Goal: Transaction & Acquisition: Download file/media

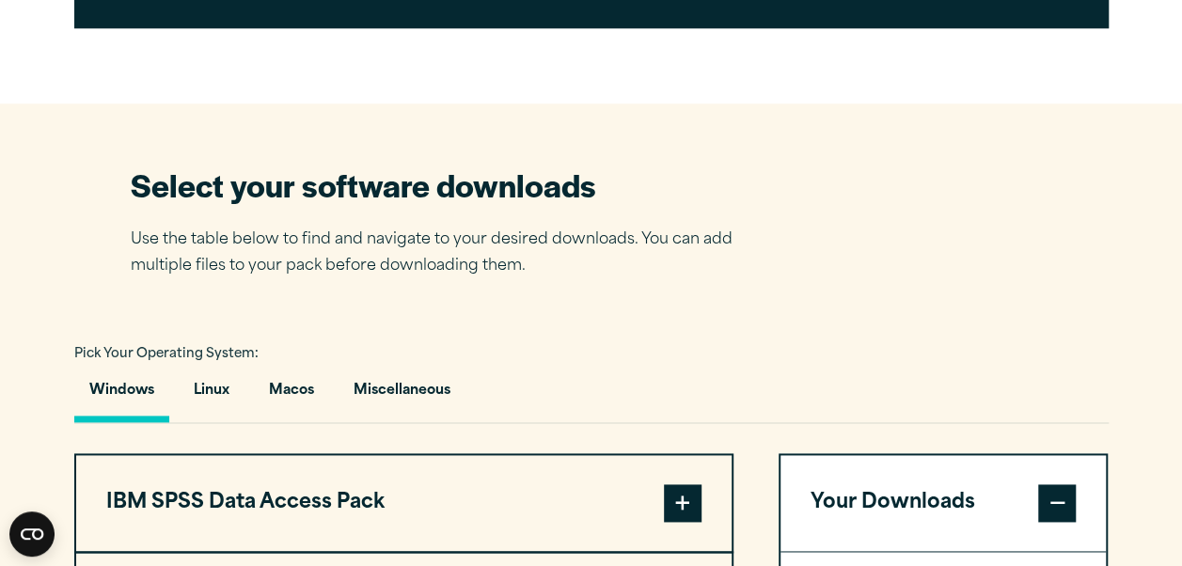
scroll to position [1169, 0]
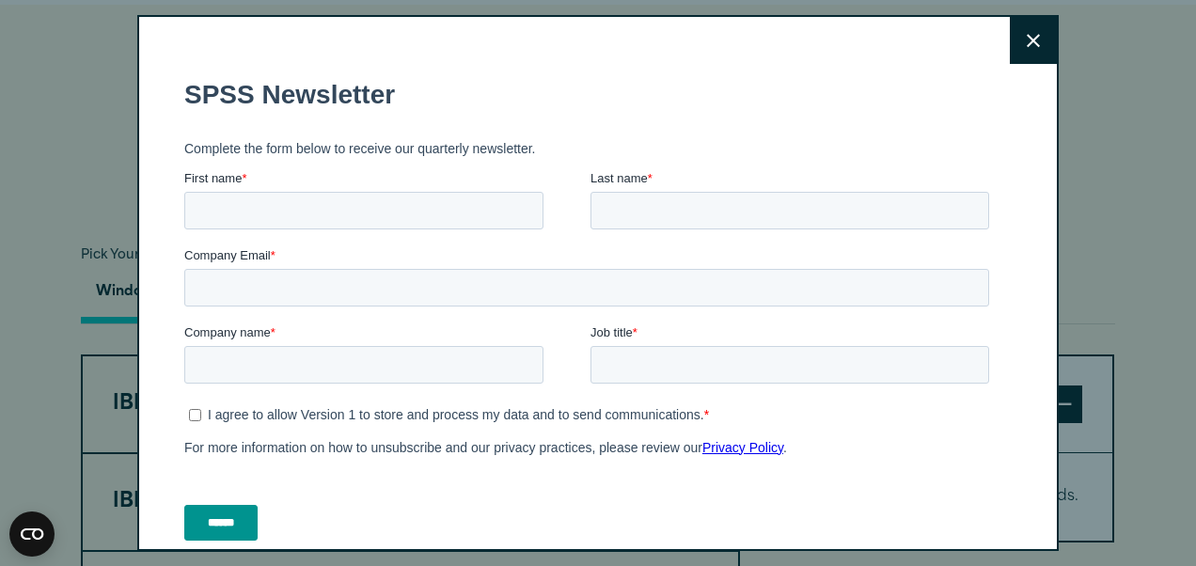
drag, startPoint x: 1189, startPoint y: 150, endPoint x: 1199, endPoint y: 267, distance: 117.1
click at [1027, 47] on icon at bounding box center [1033, 41] width 13 height 14
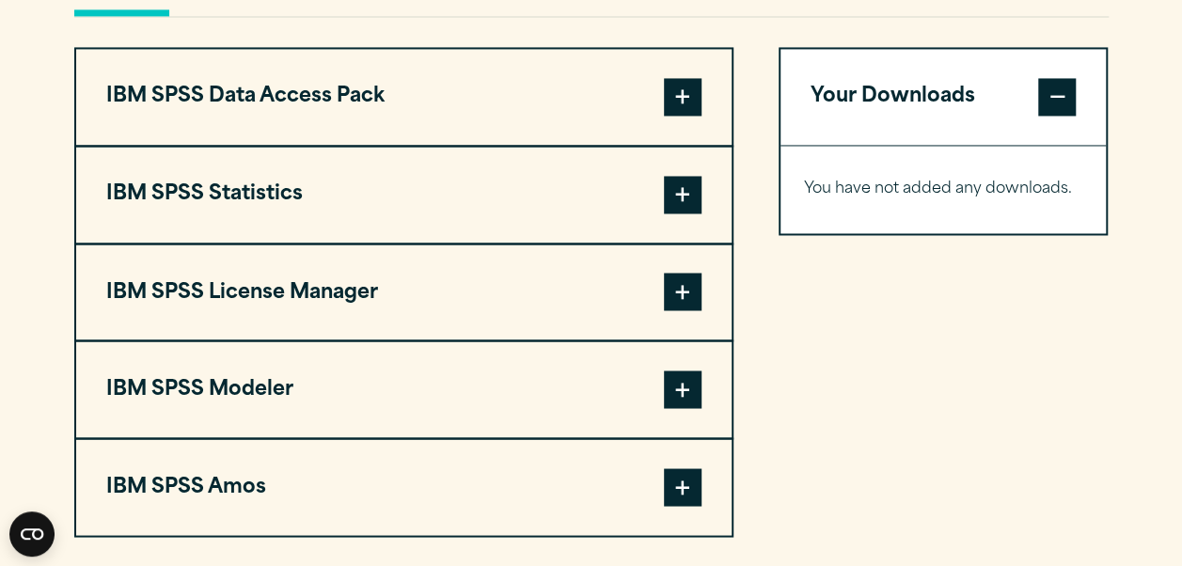
scroll to position [1437, 0]
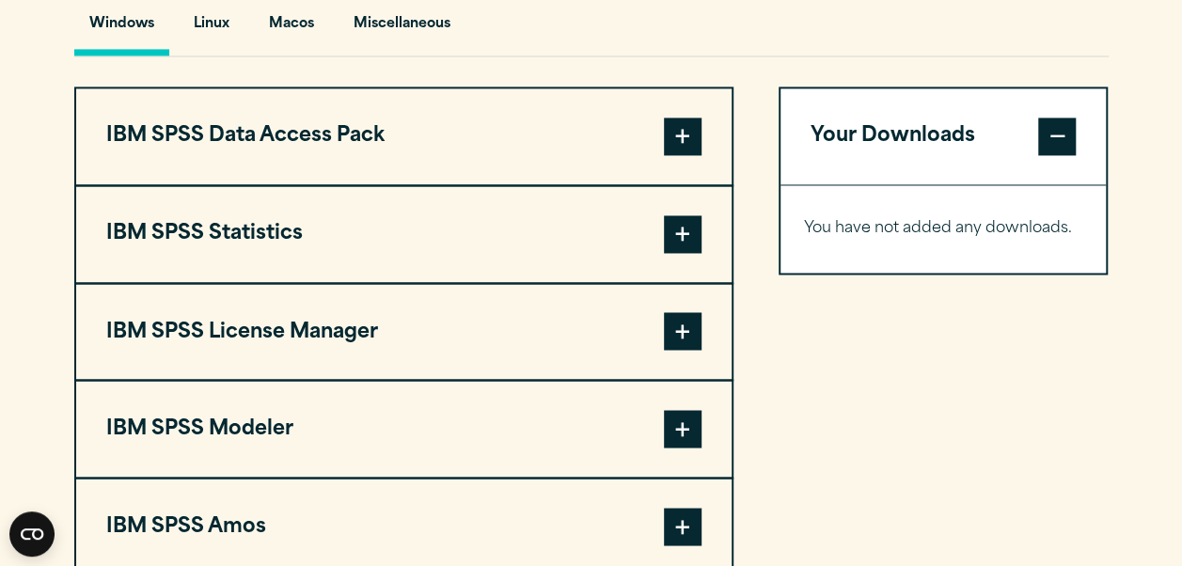
click at [280, 218] on button "IBM SPSS Statistics" at bounding box center [403, 234] width 655 height 96
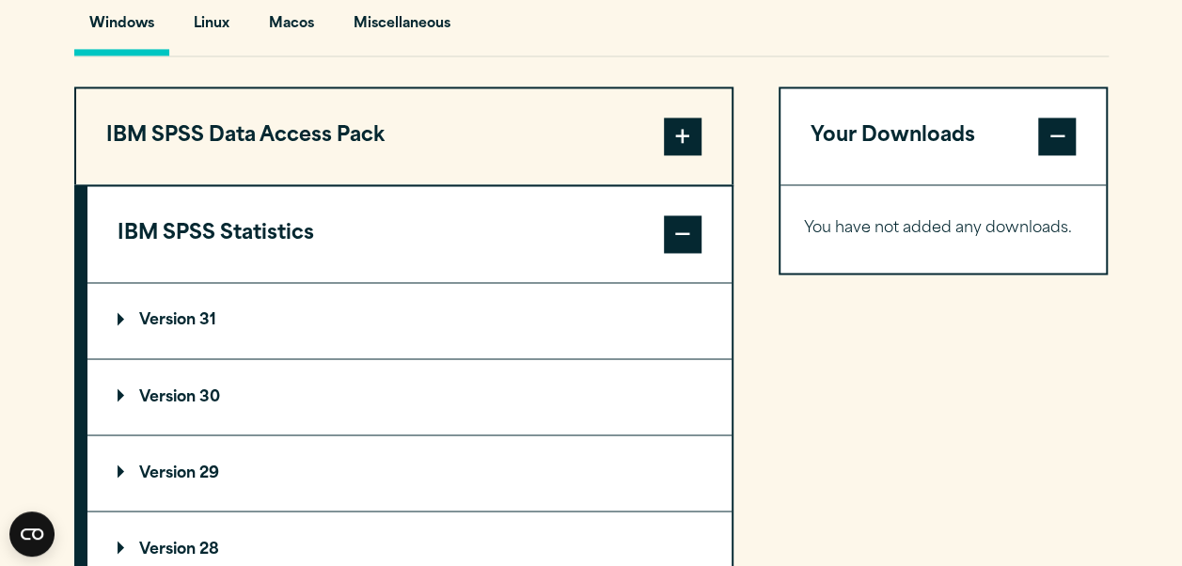
click at [166, 318] on p "Version 31" at bounding box center [167, 320] width 99 height 15
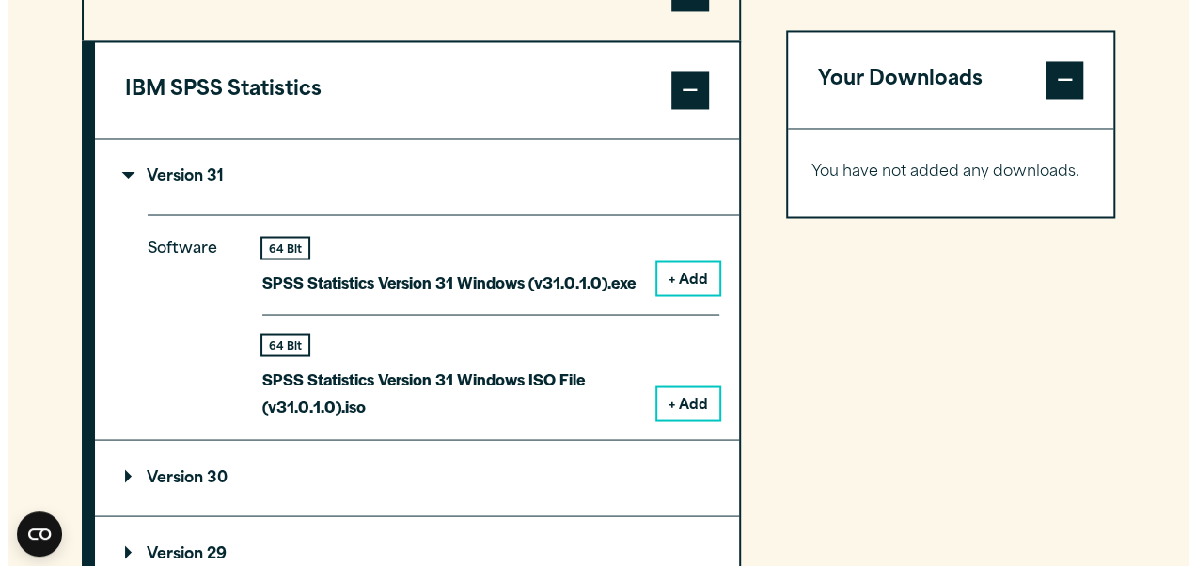
scroll to position [1627, 0]
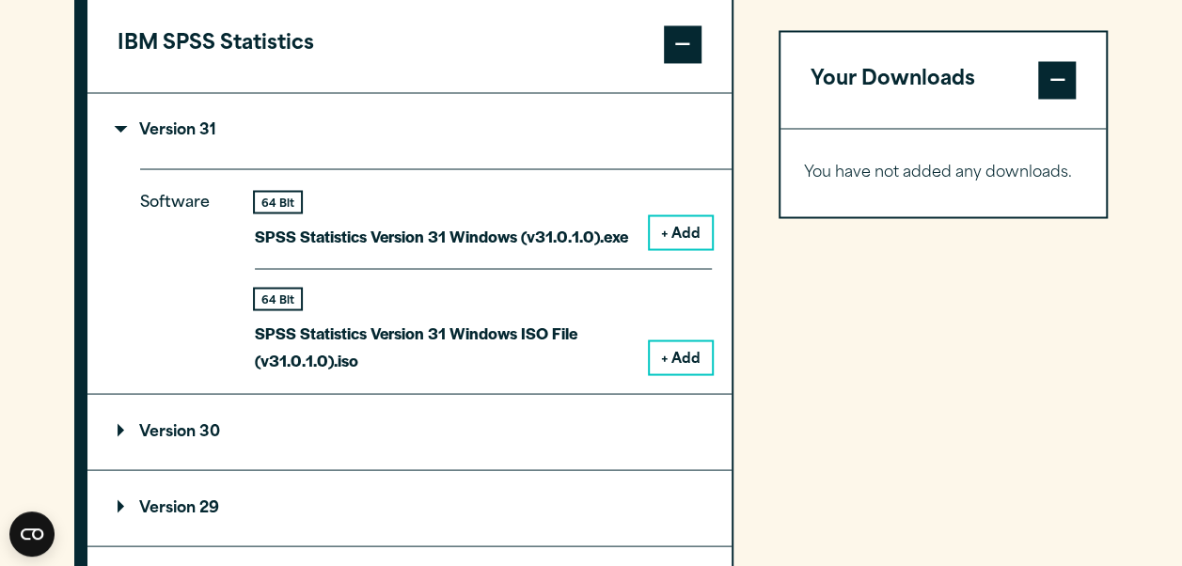
click at [658, 239] on button "+ Add" at bounding box center [681, 232] width 62 height 32
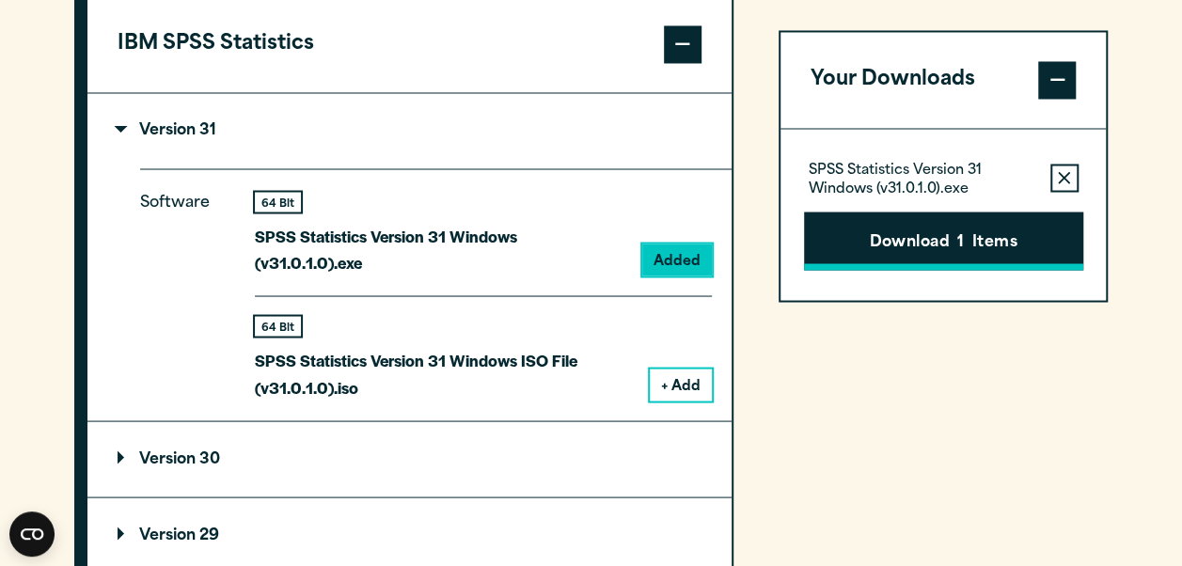
click at [911, 259] on button "Download 1 Items" at bounding box center [943, 241] width 279 height 58
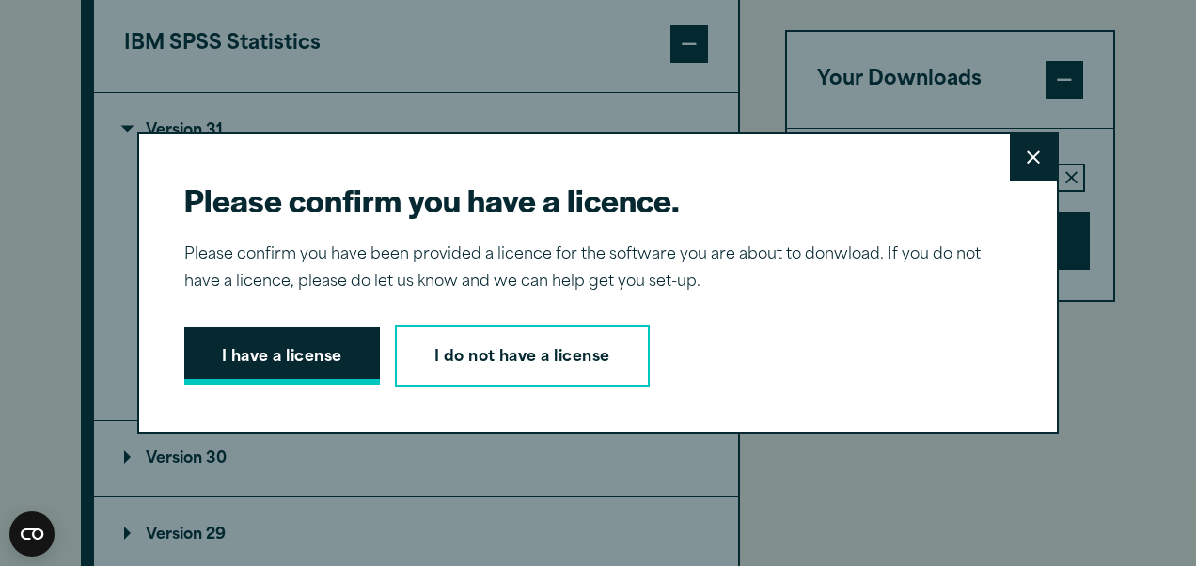
click at [270, 376] on button "I have a license" at bounding box center [282, 356] width 196 height 58
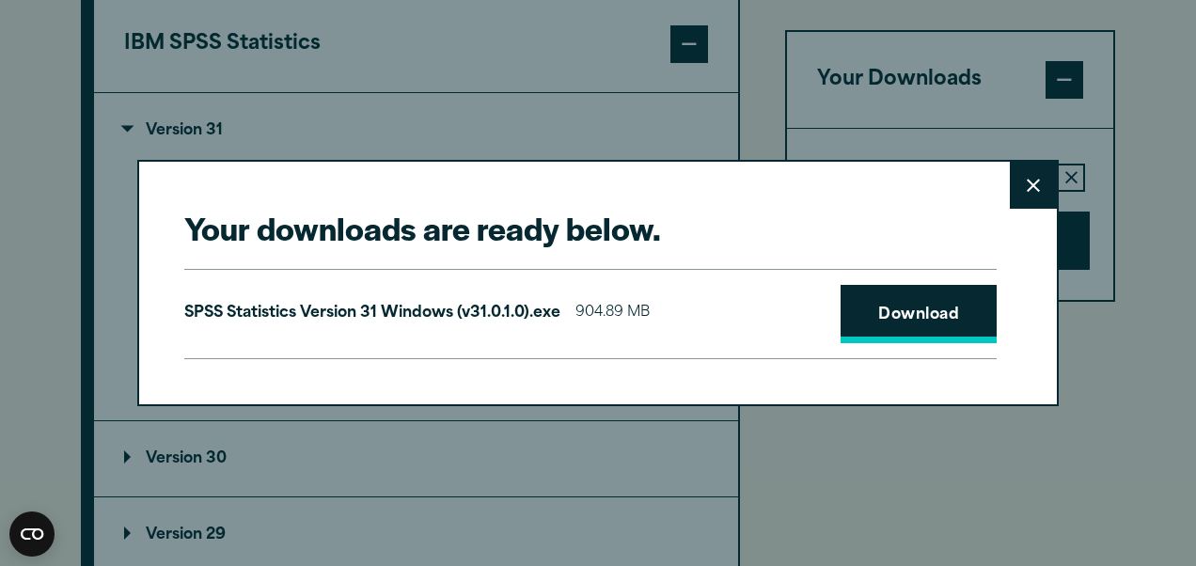
click at [878, 335] on link "Download" at bounding box center [919, 314] width 156 height 58
click at [1036, 190] on button "Close" at bounding box center [1033, 185] width 47 height 47
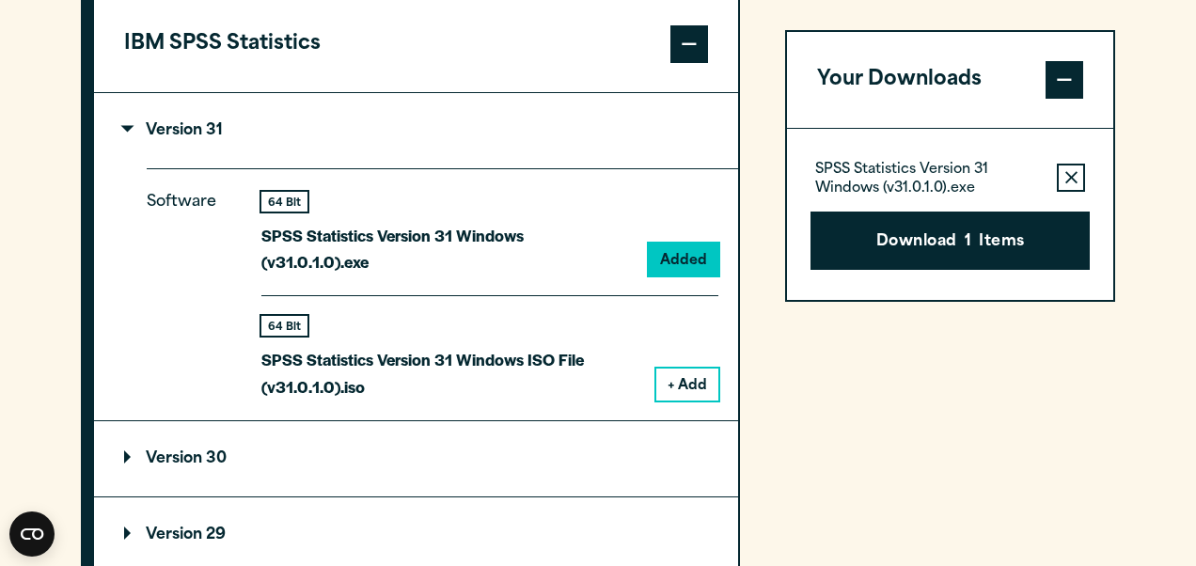
click at [371, 497] on summary "Version 29" at bounding box center [416, 534] width 644 height 75
drag, startPoint x: 1195, startPoint y: 325, endPoint x: 1138, endPoint y: 378, distance: 77.9
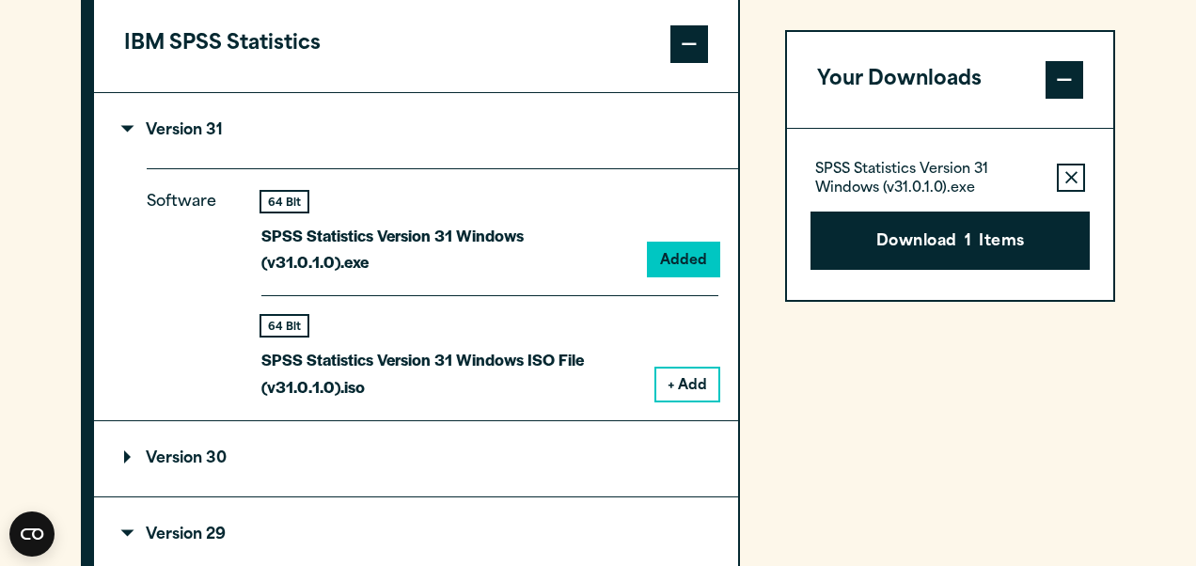
drag, startPoint x: 730, startPoint y: 118, endPoint x: 749, endPoint y: 310, distance: 192.8
drag, startPoint x: 750, startPoint y: 272, endPoint x: 815, endPoint y: 440, distance: 180.8
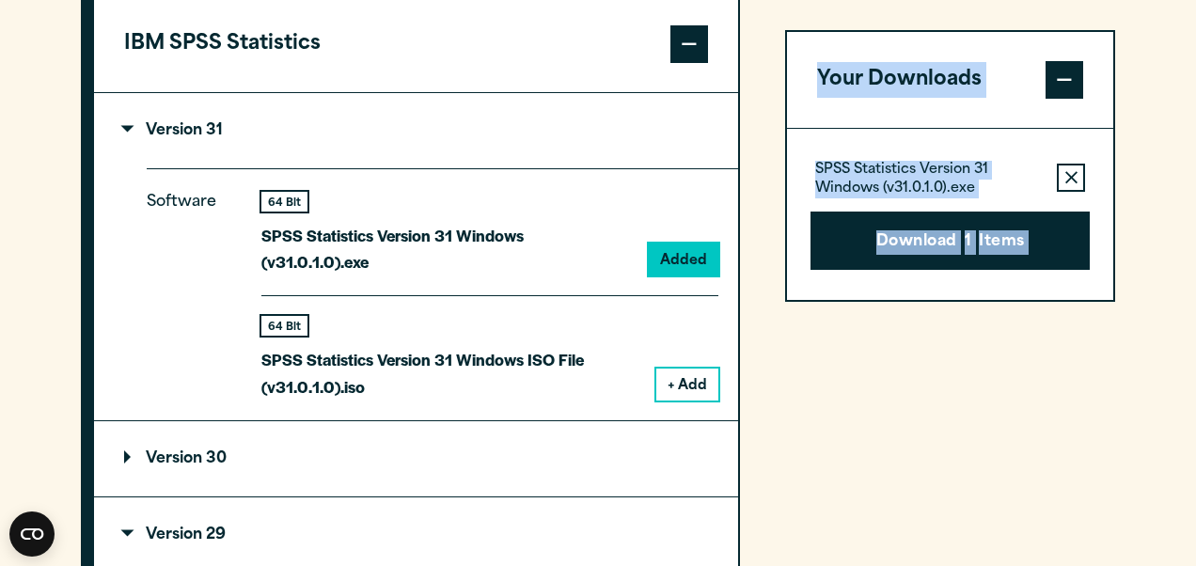
drag, startPoint x: 815, startPoint y: 440, endPoint x: 822, endPoint y: 448, distance: 10.0
click at [1057, 169] on button "Remove this item from your software download list" at bounding box center [1071, 178] width 28 height 28
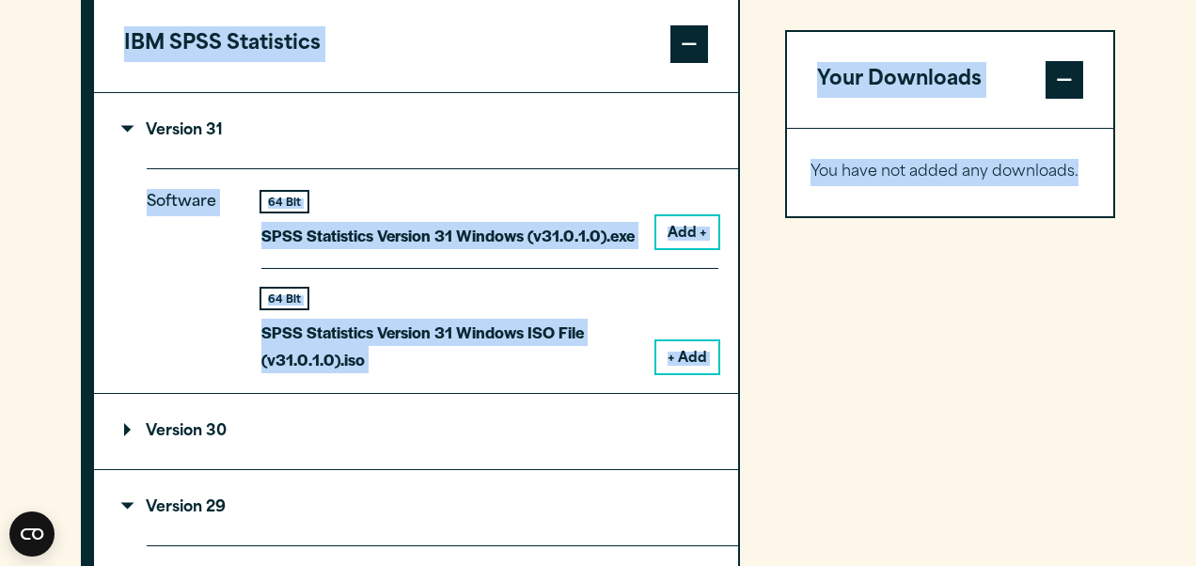
drag, startPoint x: 1123, startPoint y: 247, endPoint x: 1019, endPoint y: 389, distance: 176.2
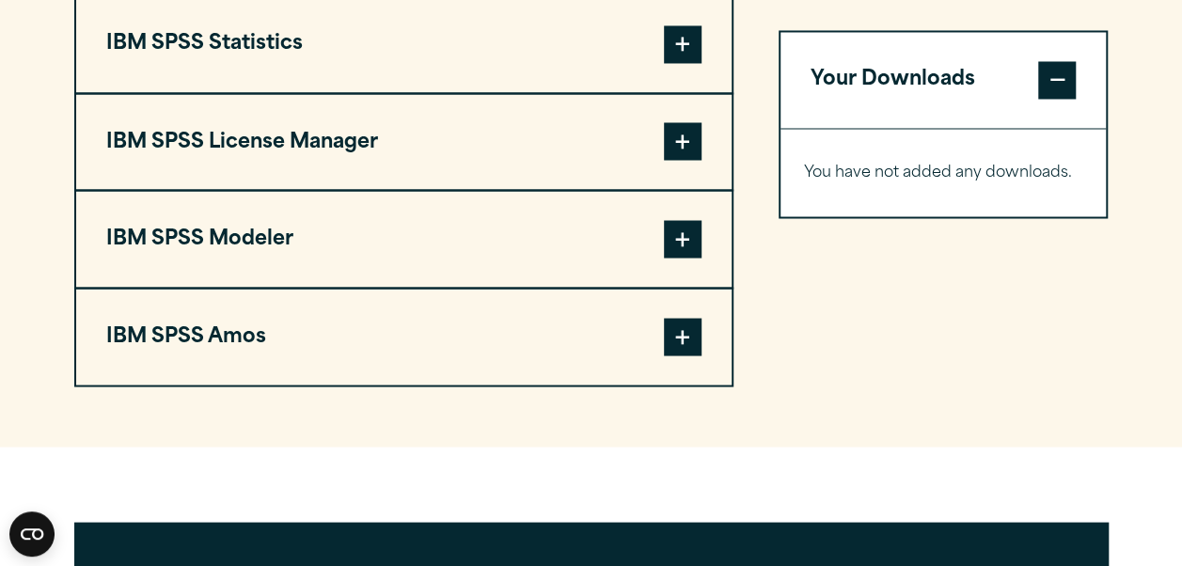
click at [685, 48] on span at bounding box center [683, 44] width 38 height 38
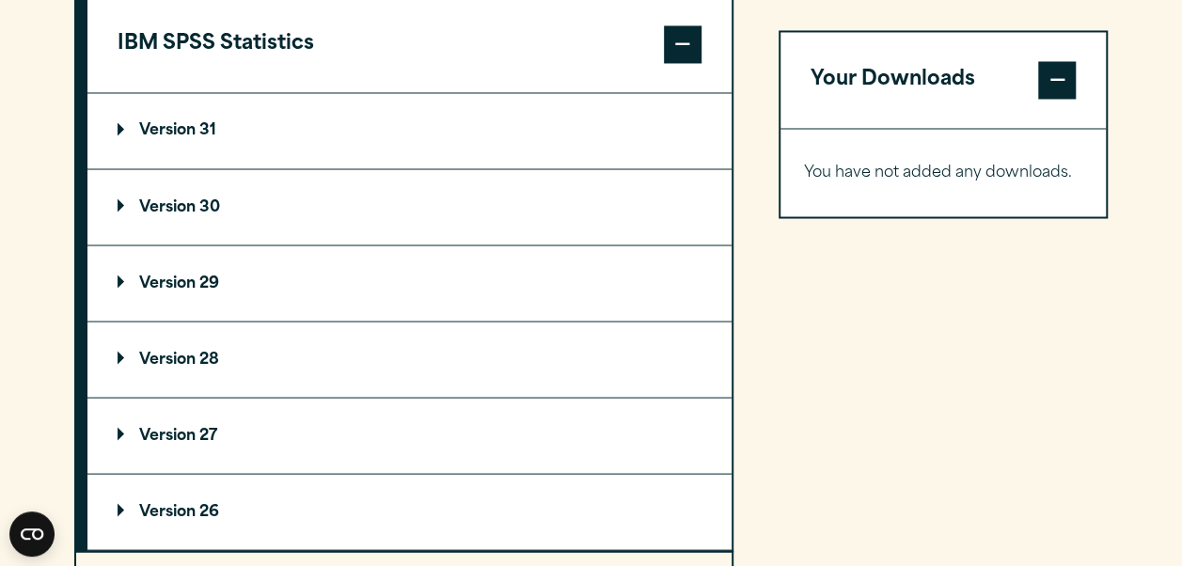
click at [186, 276] on p "Version 29" at bounding box center [169, 283] width 102 height 15
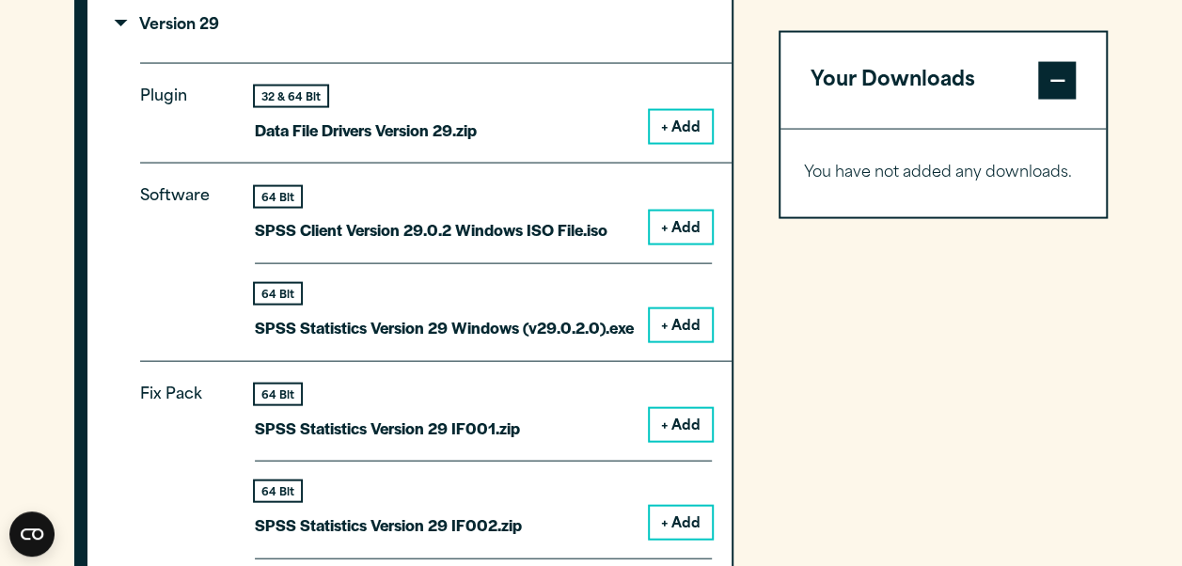
scroll to position [1877, 0]
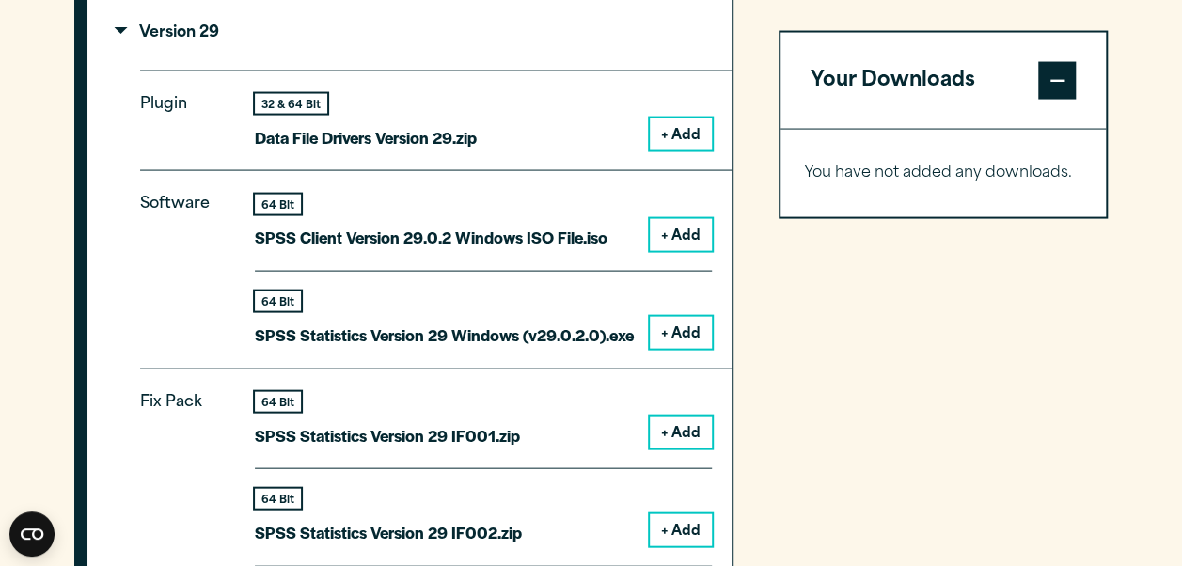
click at [669, 337] on button "+ Add" at bounding box center [681, 333] width 62 height 32
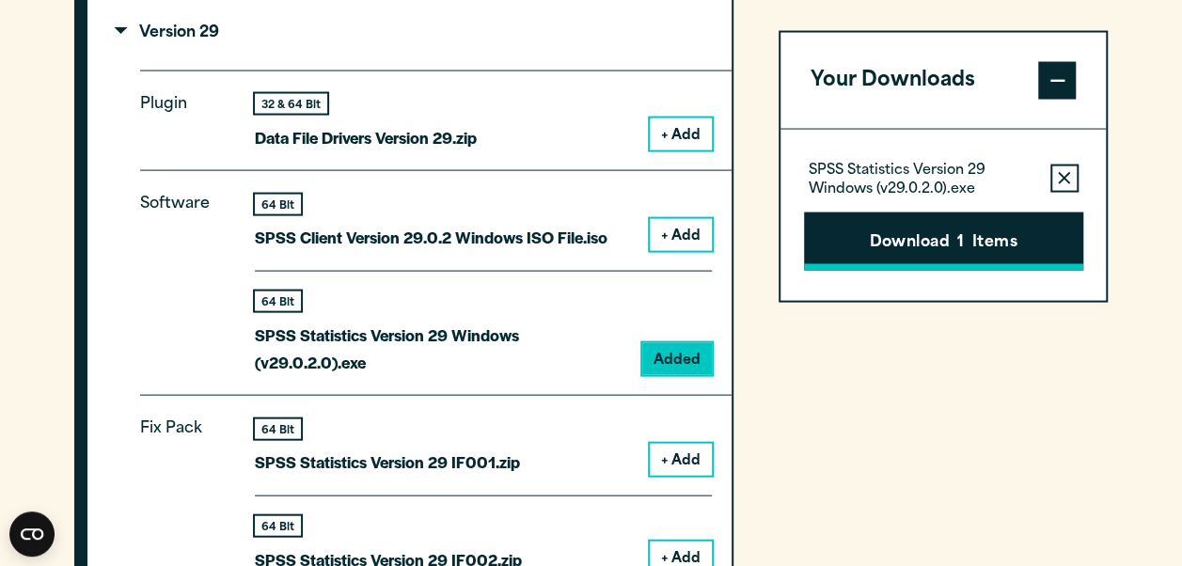
click at [997, 226] on button "Download 1 Items" at bounding box center [943, 241] width 279 height 58
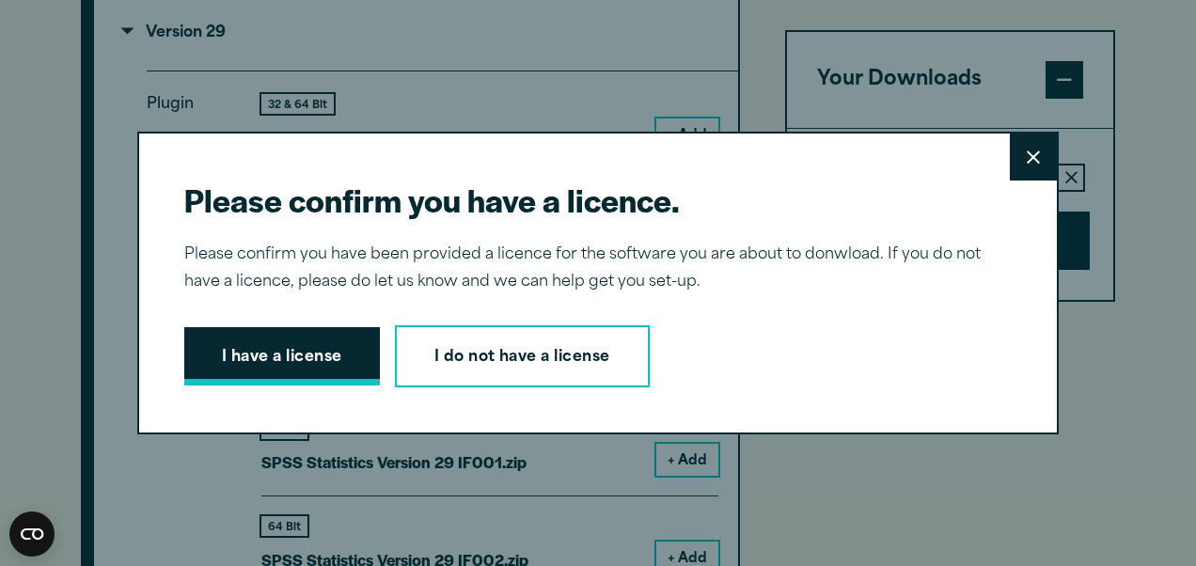
click at [273, 363] on button "I have a license" at bounding box center [282, 356] width 196 height 58
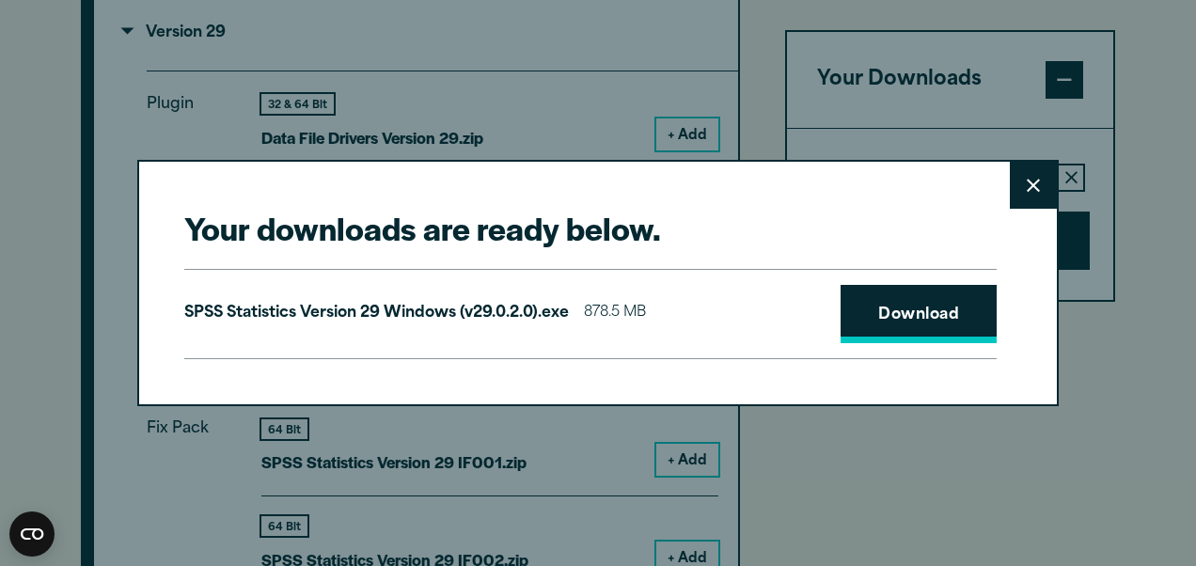
click at [909, 324] on link "Download" at bounding box center [919, 314] width 156 height 58
click at [1025, 355] on div "Your downloads are ready below. Close SPSS Statistics Version 29 Windows (v29.0…" at bounding box center [598, 282] width 922 height 245
click at [1030, 201] on button "Close" at bounding box center [1033, 185] width 47 height 47
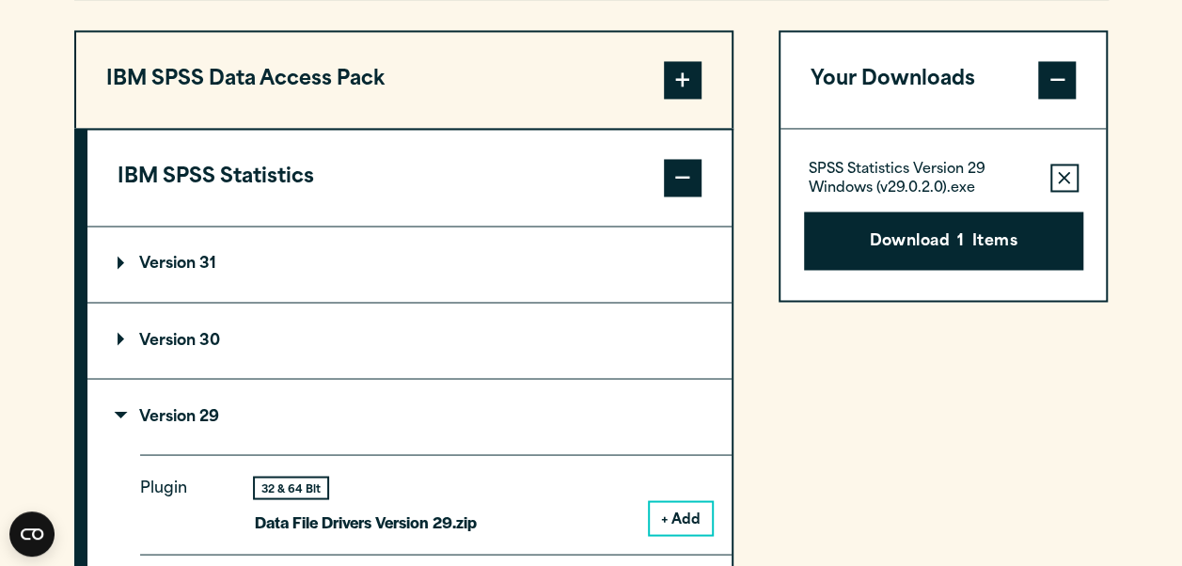
scroll to position [1446, 0]
